Goal: Task Accomplishment & Management: Manage account settings

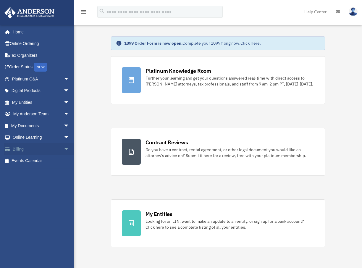
click at [20, 148] on link "Billing arrow_drop_down" at bounding box center [41, 149] width 74 height 12
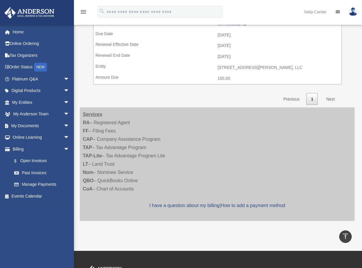
scroll to position [887, 0]
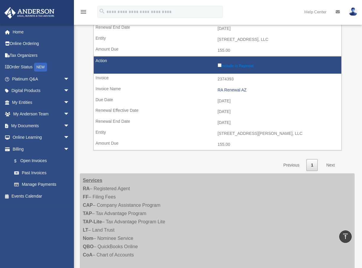
click at [328, 164] on link "Next" at bounding box center [330, 165] width 17 height 12
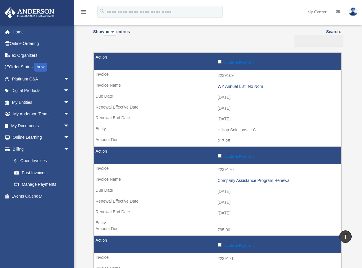
scroll to position [0, 0]
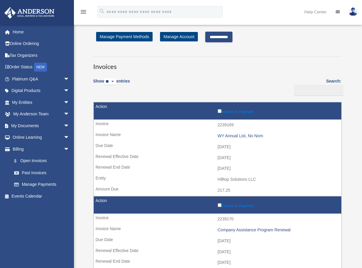
click at [219, 37] on input "**********" at bounding box center [218, 37] width 27 height 11
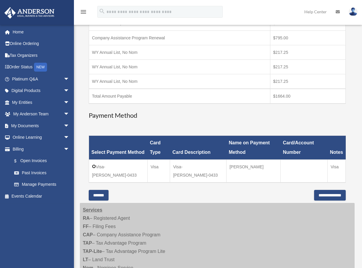
scroll to position [118, 0]
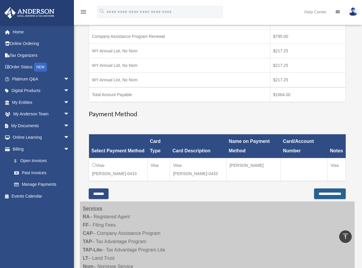
click at [325, 192] on input "**********" at bounding box center [330, 193] width 32 height 11
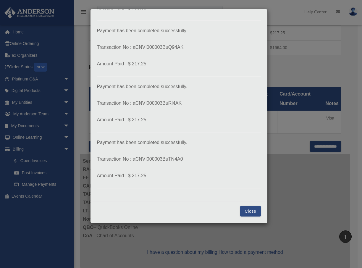
scroll to position [266, 0]
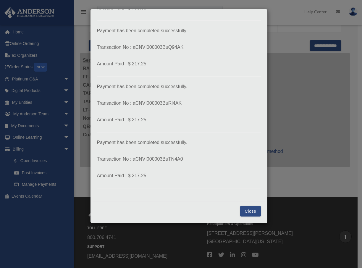
click at [244, 213] on button "Close" at bounding box center [250, 211] width 20 height 11
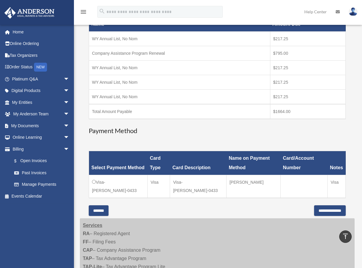
scroll to position [0, 0]
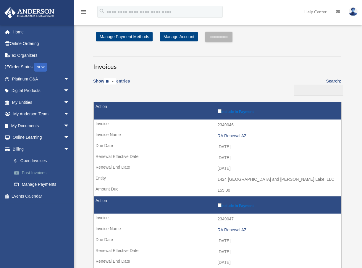
click at [48, 176] on link "Past Invoices" at bounding box center [43, 173] width 70 height 12
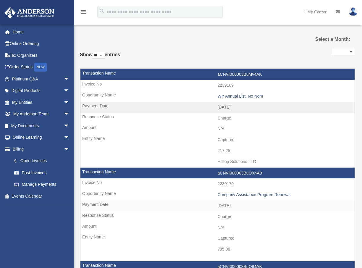
select select
click at [352, 17] on link at bounding box center [353, 12] width 18 height 26
click at [17, 34] on link "Home" at bounding box center [41, 32] width 74 height 12
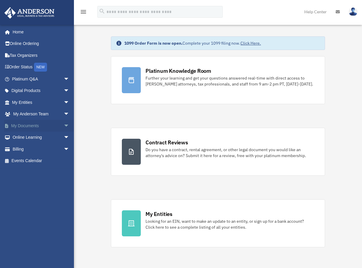
click at [25, 124] on link "My Documents arrow_drop_down" at bounding box center [41, 126] width 74 height 12
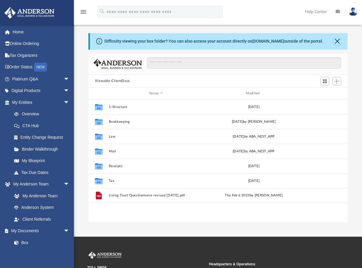
scroll to position [130, 255]
click at [24, 239] on link "Box" at bounding box center [43, 243] width 70 height 12
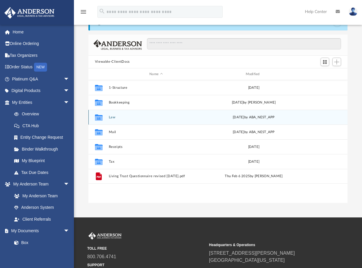
scroll to position [30, 0]
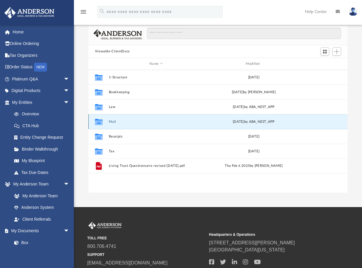
click at [112, 122] on button "Mail" at bounding box center [156, 122] width 95 height 4
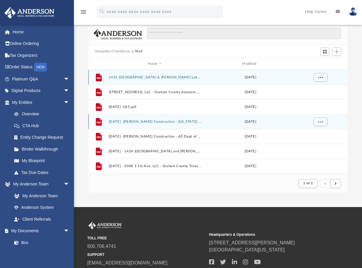
scroll to position [112, 255]
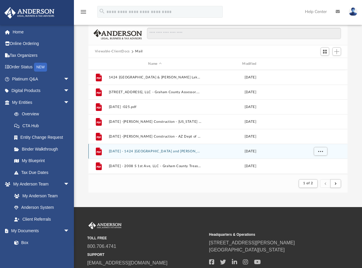
click at [156, 148] on div "File 2020.10.01 - 1424 Anns Ranch and Roper Lake, LLC - Graham County Treasurer…" at bounding box center [217, 151] width 259 height 15
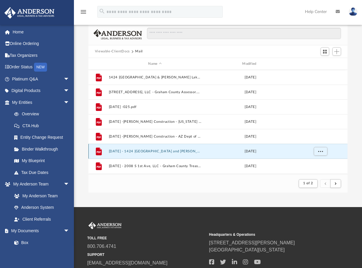
click at [155, 151] on button "2020.10.01 - 1424 Anns Ranch and Roper Lake, LLC - Graham County Treasurer.pdf" at bounding box center [155, 151] width 93 height 4
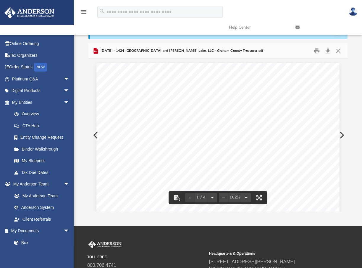
scroll to position [0, 0]
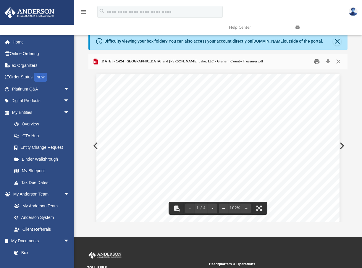
click at [316, 62] on button "Print" at bounding box center [317, 61] width 12 height 9
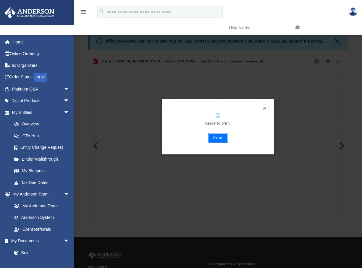
click at [221, 139] on button "Print" at bounding box center [218, 137] width 20 height 9
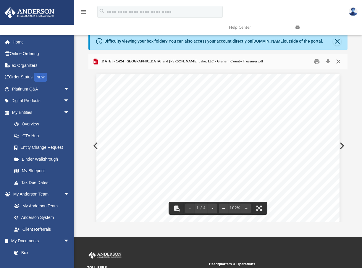
click at [340, 64] on button "Close" at bounding box center [338, 61] width 11 height 9
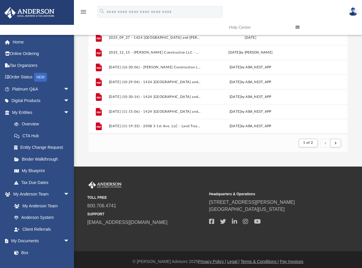
scroll to position [74, 0]
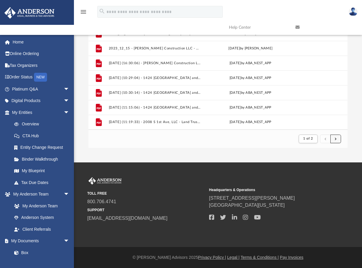
click at [335, 136] on button "submit" at bounding box center [335, 139] width 11 height 9
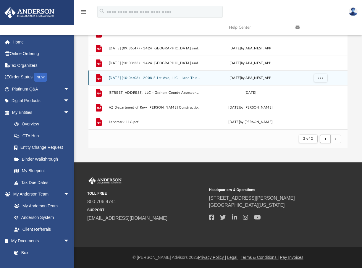
click at [172, 78] on button "2025.09.18 (10:04:08) - 2008 S 1st Ave, LLC - Land Trust Documents from Cindi O…" at bounding box center [155, 78] width 93 height 4
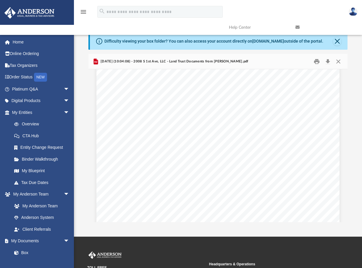
scroll to position [177, 0]
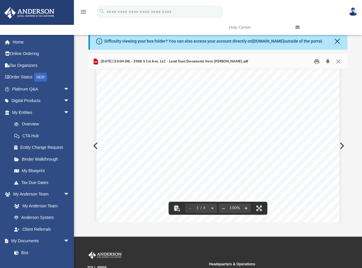
click at [327, 60] on button "Download" at bounding box center [327, 61] width 11 height 9
click at [154, 104] on div "Page 1" at bounding box center [217, 94] width 243 height 397
click at [339, 62] on button "Close" at bounding box center [338, 61] width 11 height 9
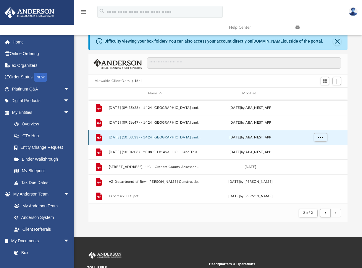
click at [198, 138] on button "2025.09.18 (10:03:33) - 1424 Anns Ranch and Roper Lake, LLC - Land Trust Docume…" at bounding box center [155, 137] width 93 height 4
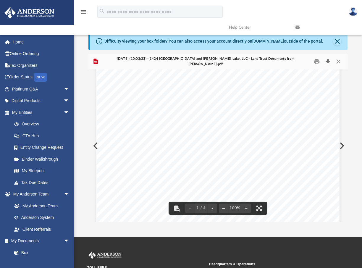
click at [328, 62] on button "Download" at bounding box center [327, 61] width 11 height 9
drag, startPoint x: 168, startPoint y: 115, endPoint x: 179, endPoint y: 106, distance: 13.5
click at [169, 114] on div "Page 1" at bounding box center [217, 273] width 243 height 398
click at [338, 61] on button "Close" at bounding box center [338, 61] width 11 height 9
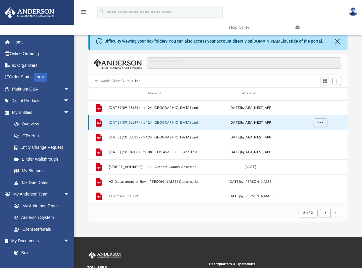
click at [168, 122] on button "2025.05.02 (09:36:47) - 1424 Anns Ranch and Roper Lake, LLC - Land Trust Docume…" at bounding box center [155, 123] width 93 height 4
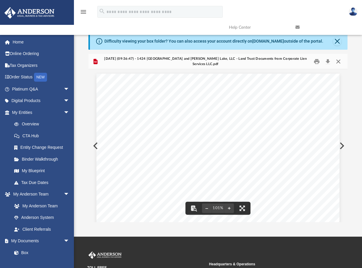
click at [339, 63] on button "Close" at bounding box center [338, 61] width 11 height 9
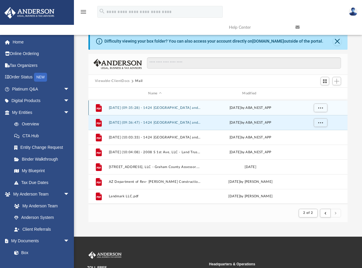
click at [175, 109] on button "2025.05.02 (09:35:28) - 1424 Anns Ranch and Roper Lake, LLC - Land Trust Docume…" at bounding box center [155, 108] width 93 height 4
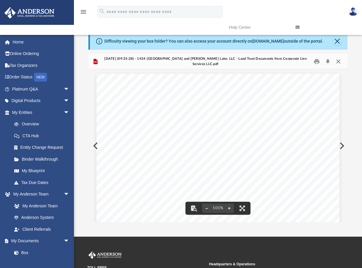
click at [340, 61] on button "Close" at bounding box center [338, 61] width 11 height 9
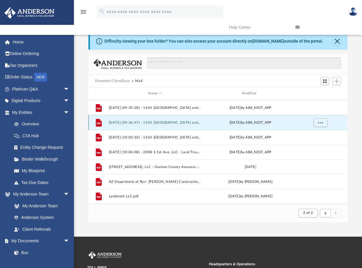
click at [176, 122] on button "2025.05.02 (09:36:47) - 1424 Anns Ranch and Roper Lake, LLC - Land Trust Docume…" at bounding box center [155, 123] width 93 height 4
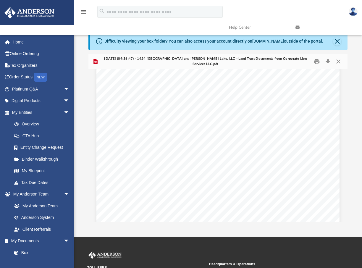
scroll to position [30, 0]
click at [337, 62] on button "Close" at bounding box center [338, 61] width 11 height 9
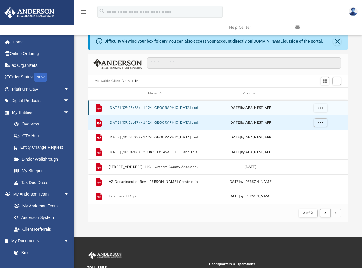
click at [171, 105] on div "File 2025.05.02 (09:35:28) - 1424 Anns Ranch and Roper Lake, LLC - Land Trust D…" at bounding box center [217, 107] width 259 height 15
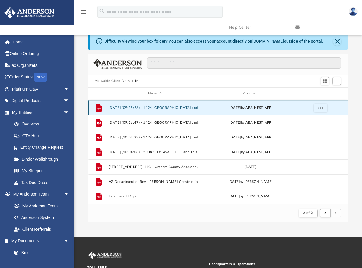
click at [164, 105] on div "File 2025.05.02 (09:35:28) - 1424 Anns Ranch and Roper Lake, LLC - Land Trust D…" at bounding box center [217, 107] width 259 height 15
click at [135, 107] on button "2025.05.02 (09:35:28) - 1424 Anns Ranch and Roper Lake, LLC - Land Trust Docume…" at bounding box center [155, 108] width 93 height 4
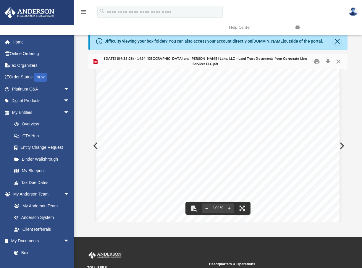
scroll to position [59, 0]
click at [337, 59] on button "Close" at bounding box center [338, 61] width 11 height 9
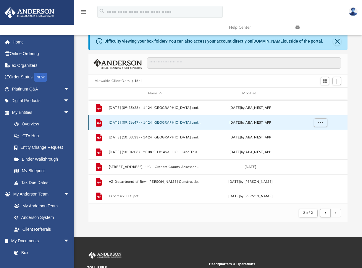
click at [161, 123] on button "2025.05.02 (09:36:47) - 1424 Anns Ranch and Roper Lake, LLC - Land Trust Docume…" at bounding box center [155, 123] width 93 height 4
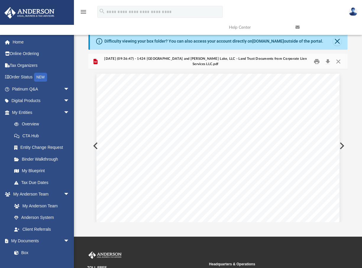
scroll to position [118, 0]
click at [341, 62] on button "Close" at bounding box center [338, 61] width 11 height 9
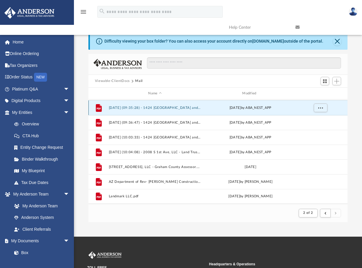
click at [164, 108] on button "2025.05.02 (09:35:28) - 1424 Anns Ranch and Roper Lake, LLC - Land Trust Docume…" at bounding box center [155, 108] width 93 height 4
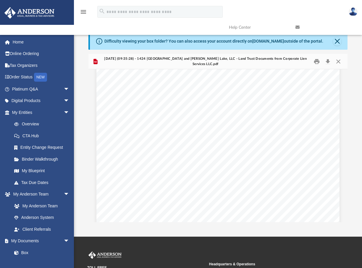
scroll to position [59, 0]
click at [338, 63] on button "Close" at bounding box center [338, 61] width 11 height 9
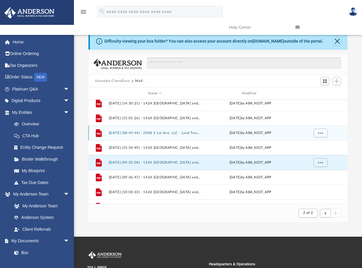
scroll to position [73, 0]
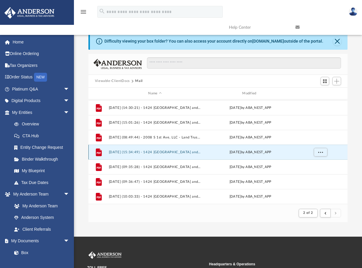
click at [172, 151] on button "2025.04.17 (15:34:49) - 1424 Anns Ranch and Roper Lake, LLC - Land Trust Docume…" at bounding box center [155, 152] width 93 height 4
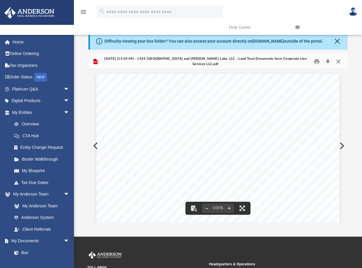
click at [337, 59] on button "Close" at bounding box center [338, 61] width 11 height 9
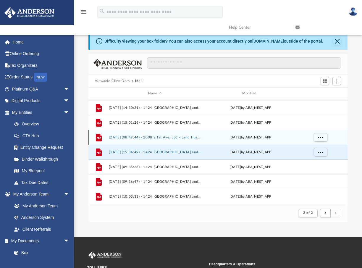
click at [177, 137] on button "2025.03.03 (08:49:44) - 2008 S 1st Ave, LLC - Land Trust Documents from Darlene…" at bounding box center [155, 137] width 93 height 4
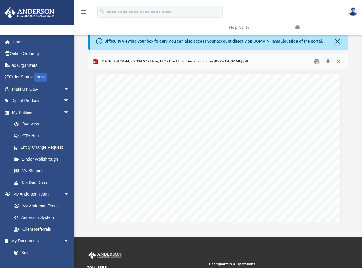
scroll to position [118, 0]
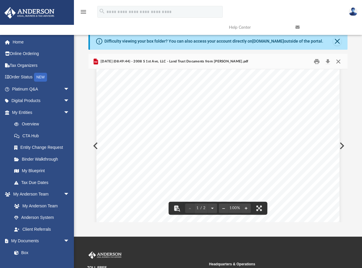
click at [338, 63] on button "Close" at bounding box center [338, 61] width 11 height 9
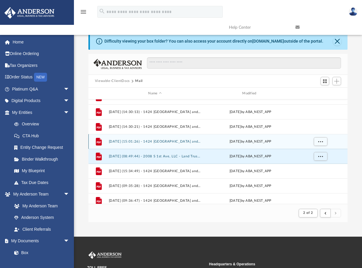
scroll to position [43, 0]
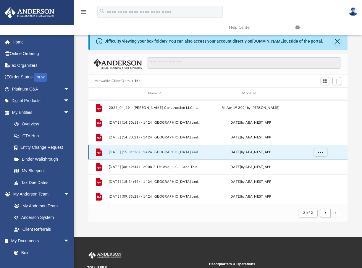
click at [183, 150] on button "2025.02.26 (15:01:26) - 1424 Anns Ranch and Roper Lake, LLC - Land Trust Docume…" at bounding box center [155, 152] width 93 height 4
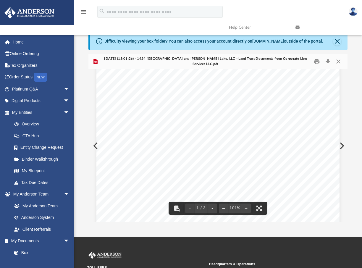
scroll to position [89, 0]
click at [338, 60] on button "Close" at bounding box center [338, 61] width 11 height 9
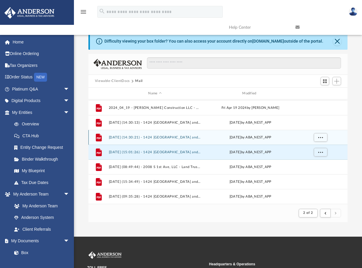
click at [173, 137] on button "2025.02.25 (14:30:21) - 1424 Anns Ranch and Roper Lake, LLC - Land Trust Docume…" at bounding box center [155, 137] width 93 height 4
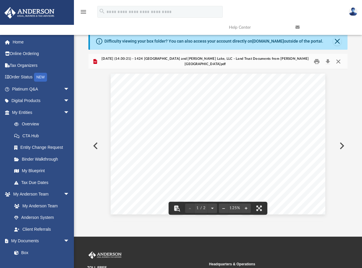
click at [340, 62] on button "Close" at bounding box center [338, 61] width 11 height 9
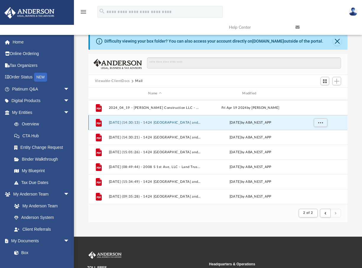
click at [196, 122] on button "2025.02.25 (14:30:13) - 1424 Anns Ranch and Roper Lake, LLC - Land Trust Docume…" at bounding box center [155, 123] width 93 height 4
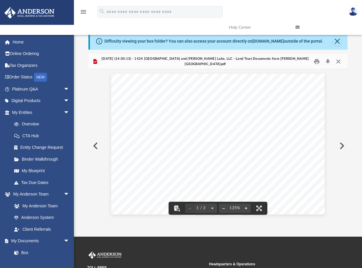
click at [340, 58] on button "Close" at bounding box center [338, 61] width 11 height 9
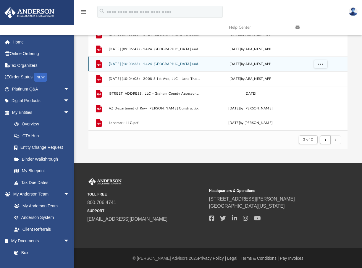
scroll to position [74, 0]
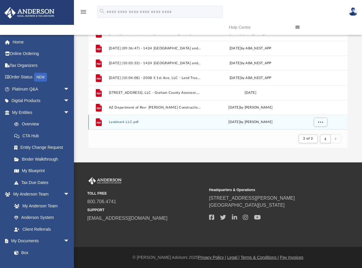
click at [238, 122] on div "Wed Jan 27 2021 by Alisha Basom" at bounding box center [250, 122] width 93 height 5
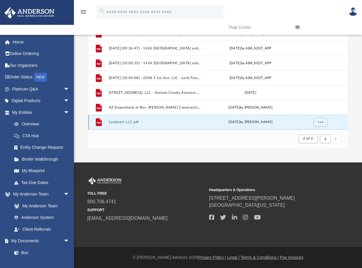
click at [132, 120] on button "Landmark LLC.pdf" at bounding box center [155, 122] width 93 height 4
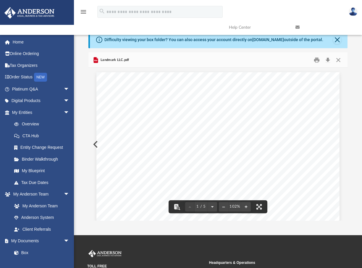
scroll to position [0, 0]
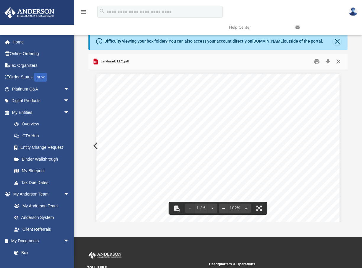
click at [339, 62] on button "Close" at bounding box center [338, 61] width 11 height 9
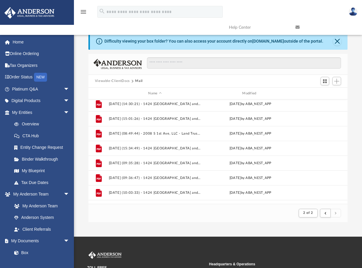
scroll to position [14, 0]
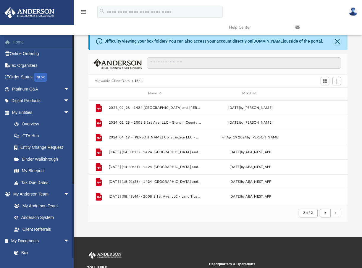
click at [27, 45] on link "Home" at bounding box center [41, 42] width 74 height 12
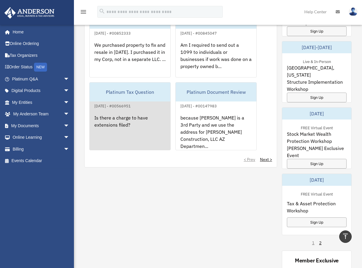
scroll to position [355, 0]
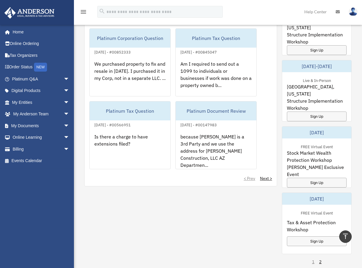
click at [350, 12] on img at bounding box center [353, 11] width 9 height 9
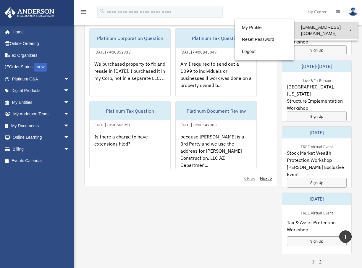
click at [315, 31] on link "[EMAIL_ADDRESS][DOMAIN_NAME]" at bounding box center [326, 30] width 64 height 17
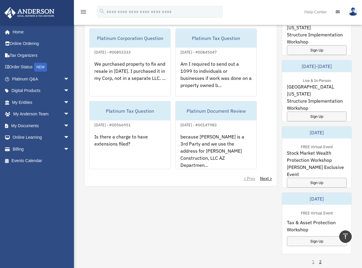
click at [356, 14] on img at bounding box center [353, 11] width 9 height 9
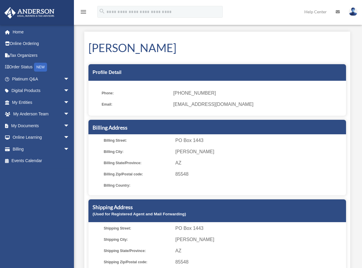
click at [351, 13] on img at bounding box center [353, 11] width 9 height 9
click at [235, 51] on link "Logout" at bounding box center [256, 52] width 59 height 12
